Goal: Navigation & Orientation: Find specific page/section

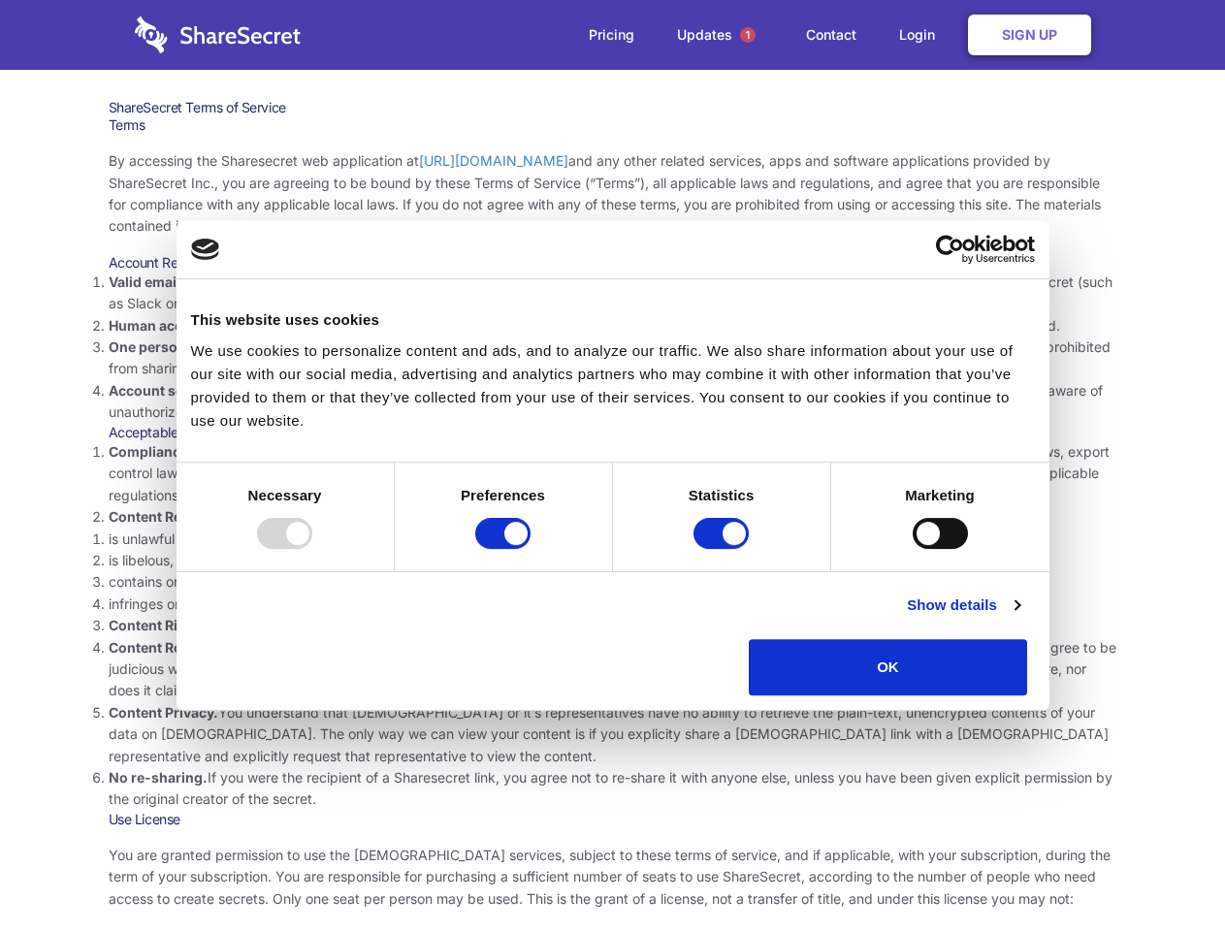
click at [612, 466] on li "Compliance with local laws and regulations. Your use of the Sharesecret must no…" at bounding box center [613, 473] width 1009 height 65
click at [312, 549] on div at bounding box center [284, 533] width 55 height 31
click at [531, 549] on input "Preferences" at bounding box center [502, 533] width 55 height 31
checkbox input "false"
click at [724, 549] on input "Statistics" at bounding box center [721, 533] width 55 height 31
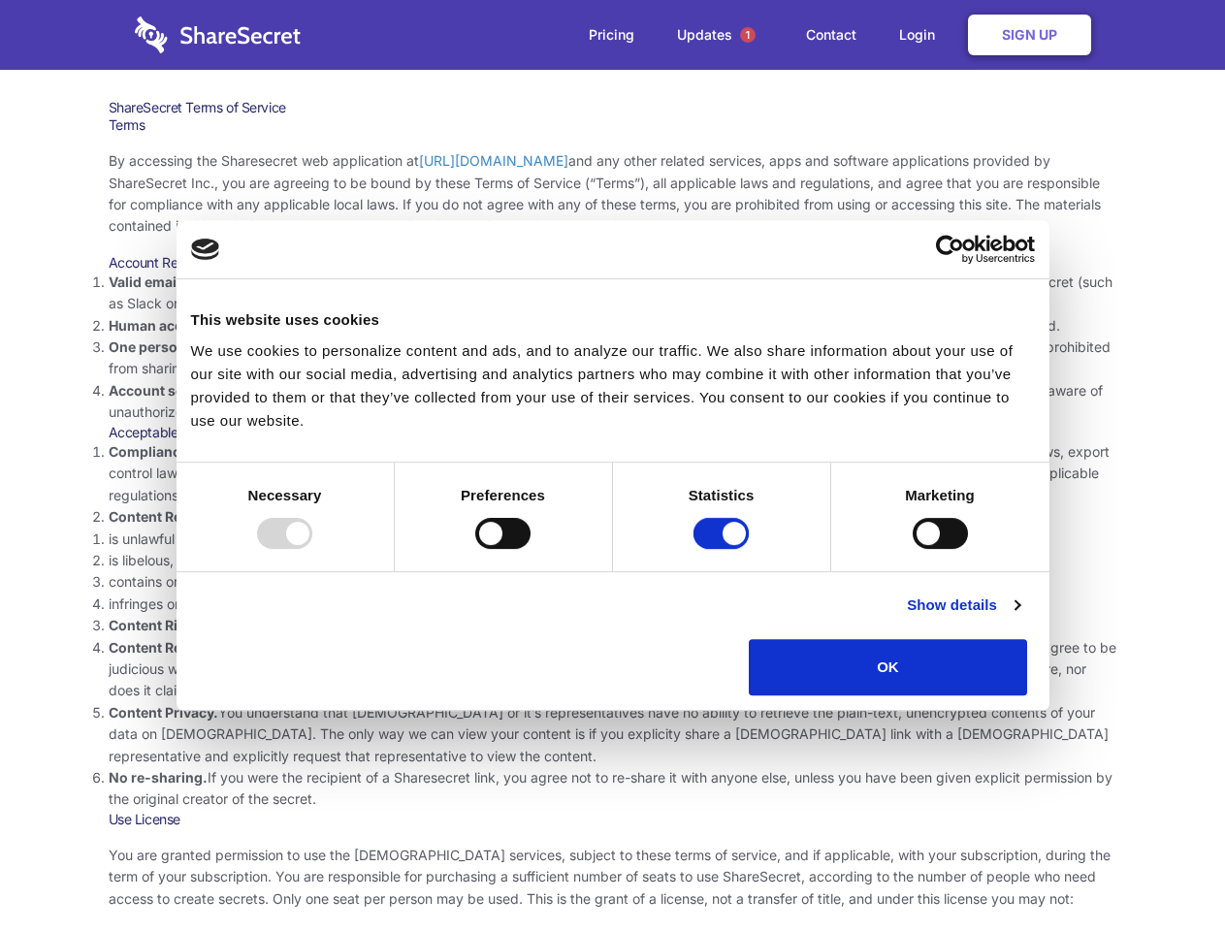
checkbox input "false"
click at [913, 549] on input "Marketing" at bounding box center [940, 533] width 55 height 31
checkbox input "true"
click at [1020, 617] on link "Show details" at bounding box center [963, 605] width 113 height 23
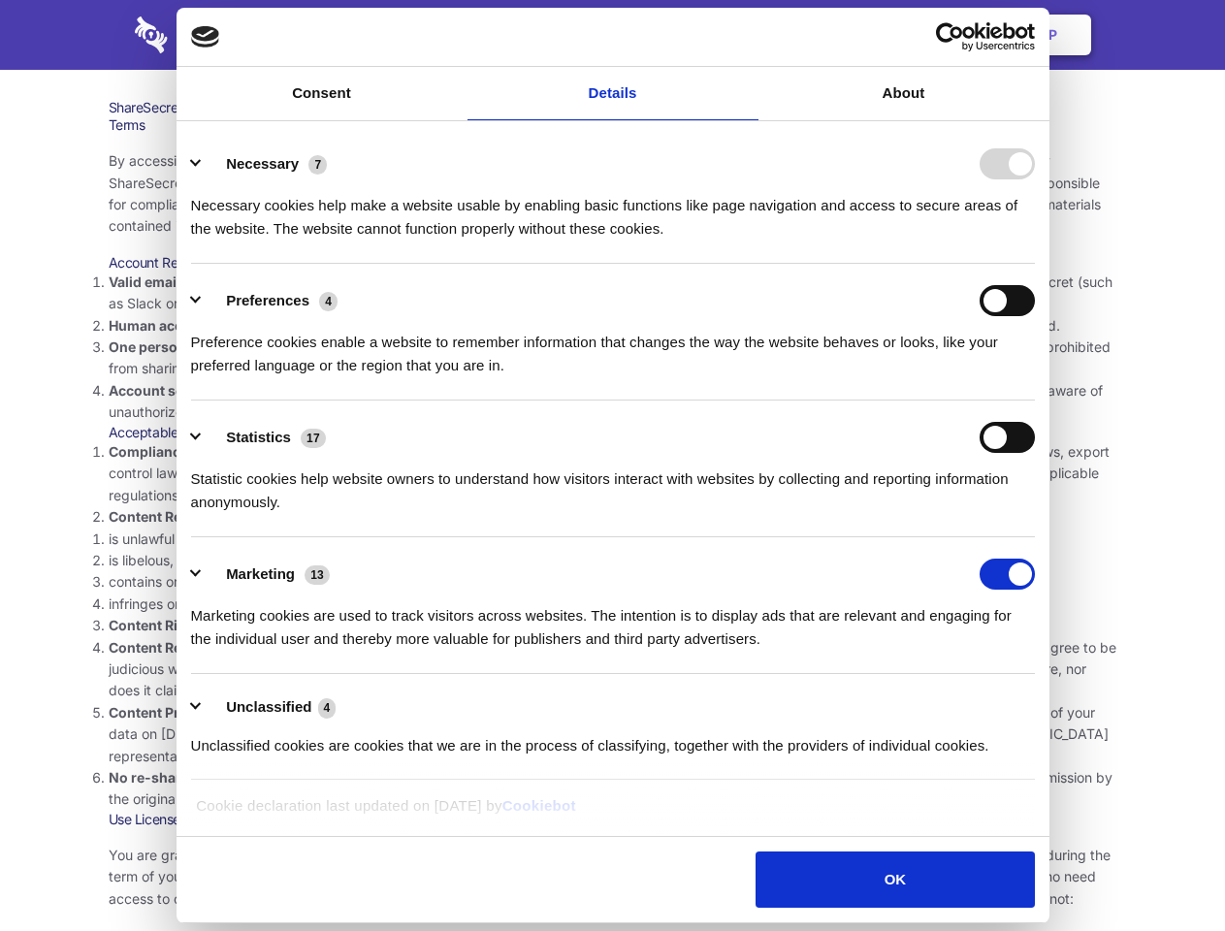
click at [1035, 264] on li "Necessary 7 Necessary cookies help make a website usable by enabling basic func…" at bounding box center [613, 195] width 844 height 137
click at [747, 35] on span "1" at bounding box center [748, 35] width 16 height 16
